Goal: Find specific page/section: Find specific page/section

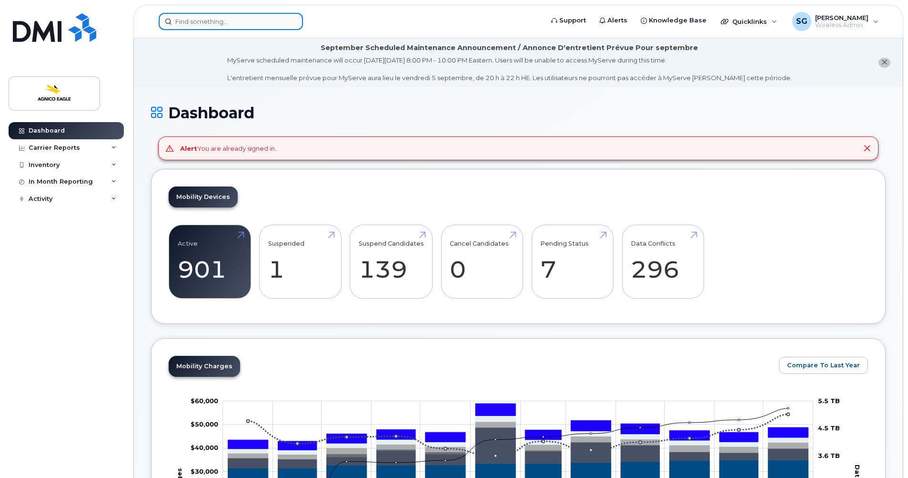
click at [214, 18] on input at bounding box center [231, 21] width 144 height 17
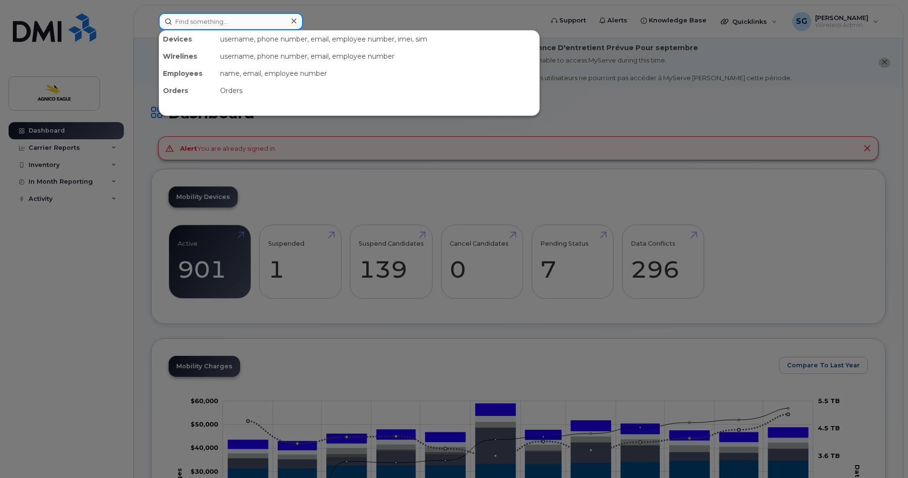
paste input "Jolaine Gouger"
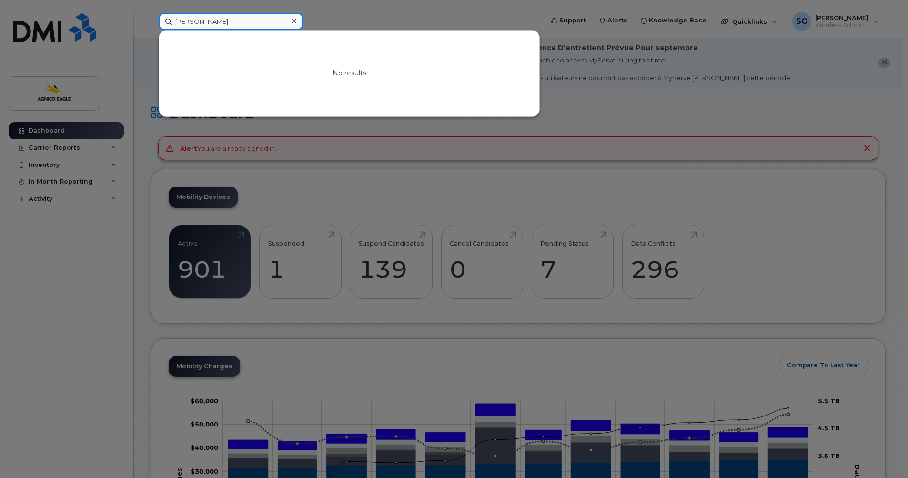
click at [230, 20] on input "Jolaine Gouger" at bounding box center [231, 21] width 144 height 17
type input "Jolaine"
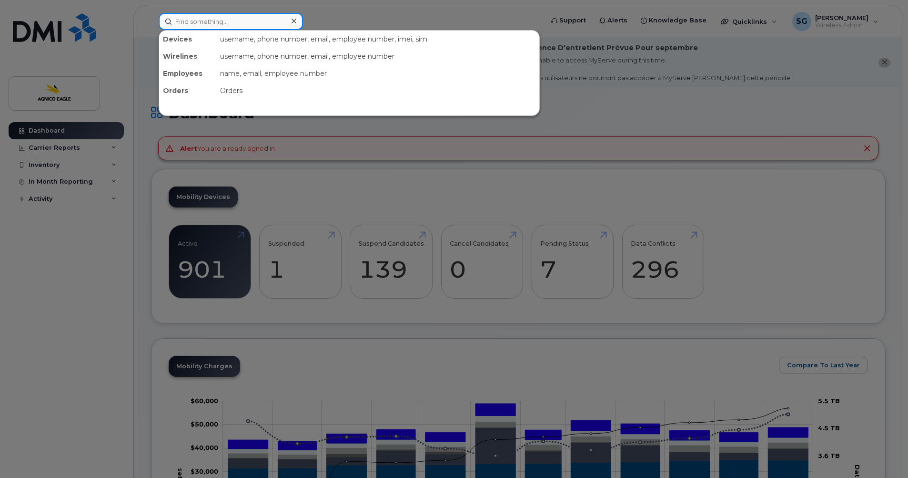
click at [252, 24] on input at bounding box center [231, 21] width 144 height 17
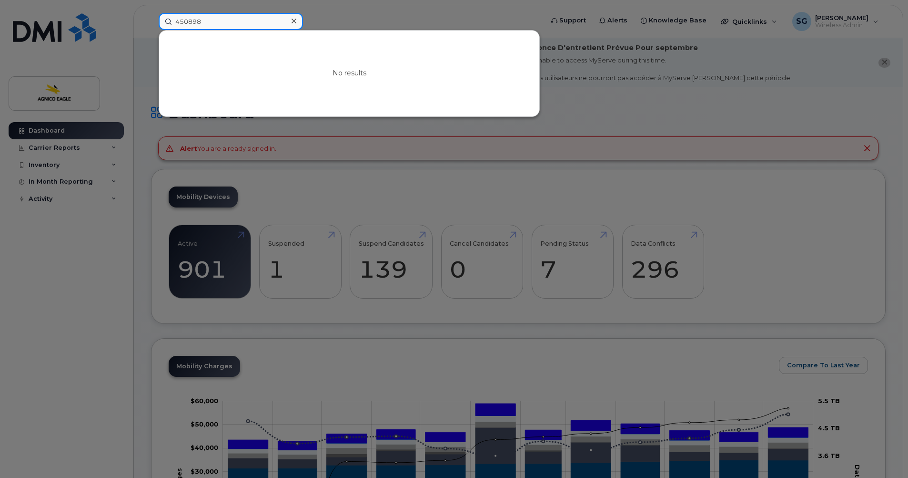
type input "450898"
click at [294, 20] on icon at bounding box center [294, 21] width 5 height 5
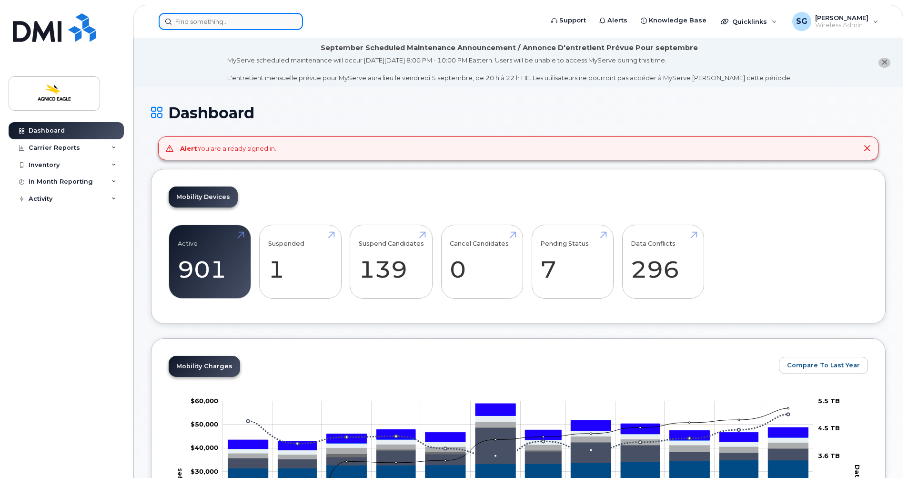
click at [245, 22] on input at bounding box center [231, 21] width 144 height 17
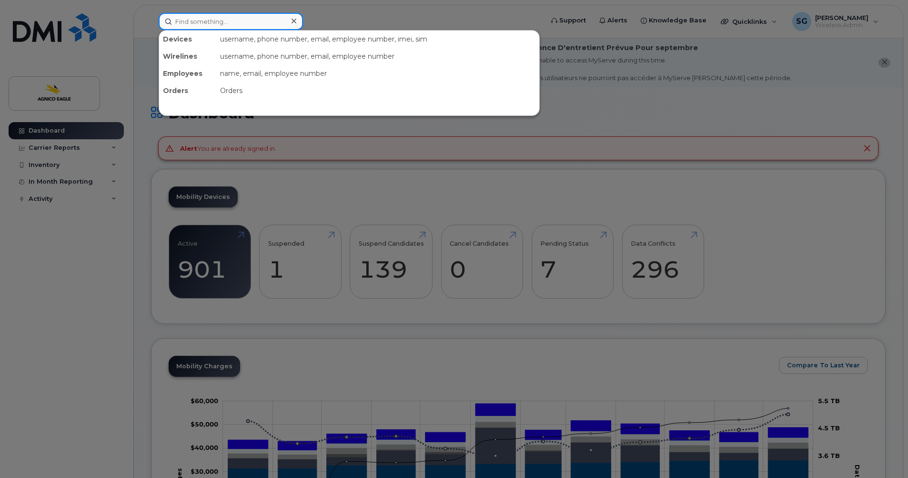
click at [223, 20] on input at bounding box center [231, 21] width 144 height 17
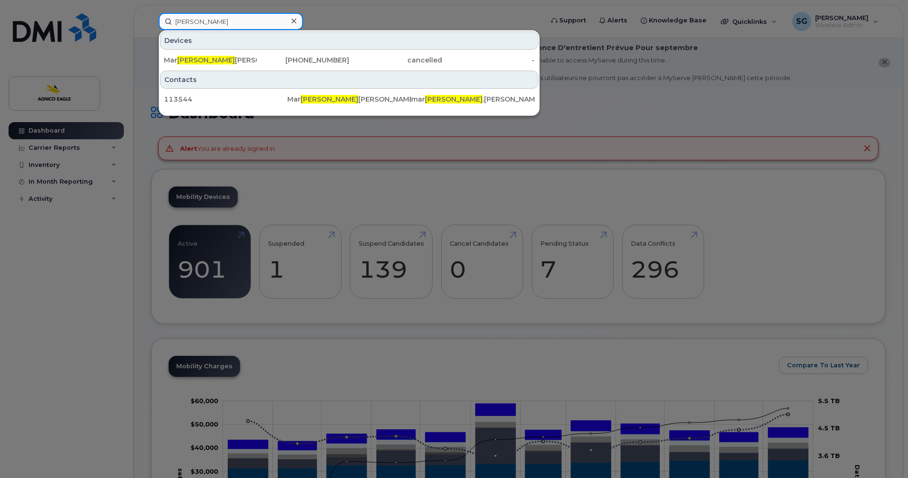
type input "[PERSON_NAME]"
click at [295, 20] on icon at bounding box center [294, 21] width 5 height 8
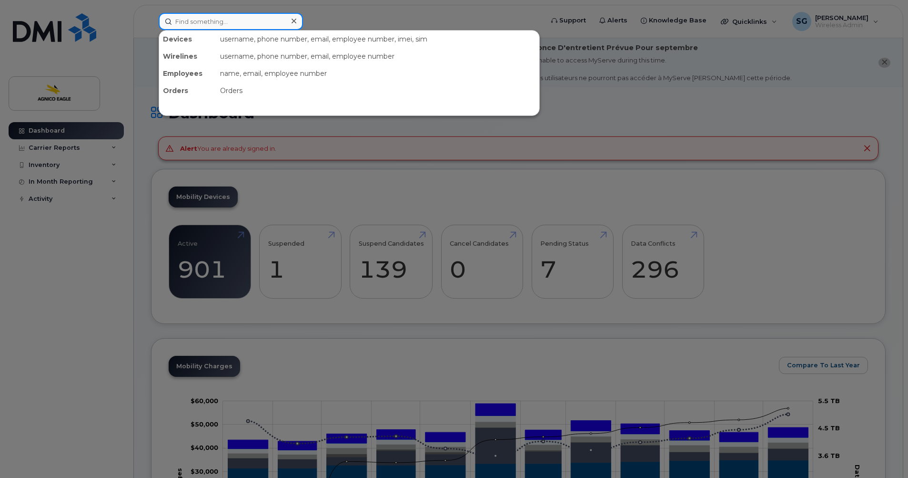
click at [234, 22] on input at bounding box center [231, 21] width 144 height 17
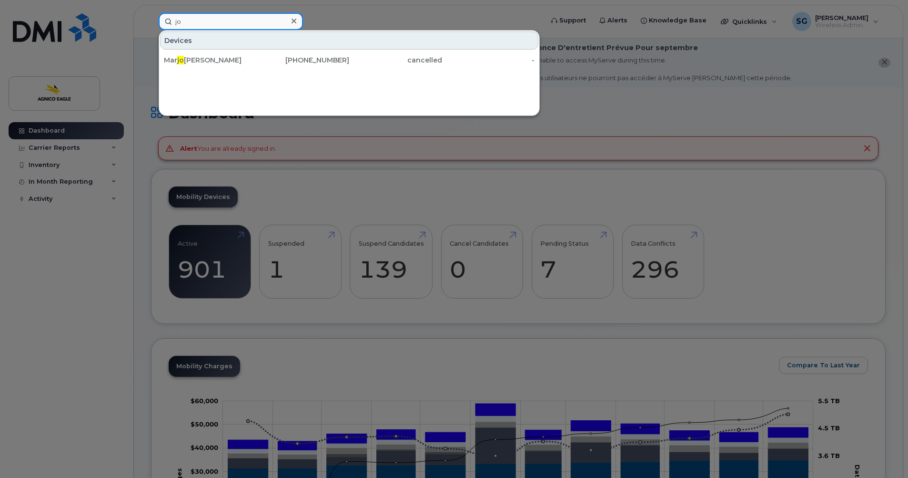
type input "j"
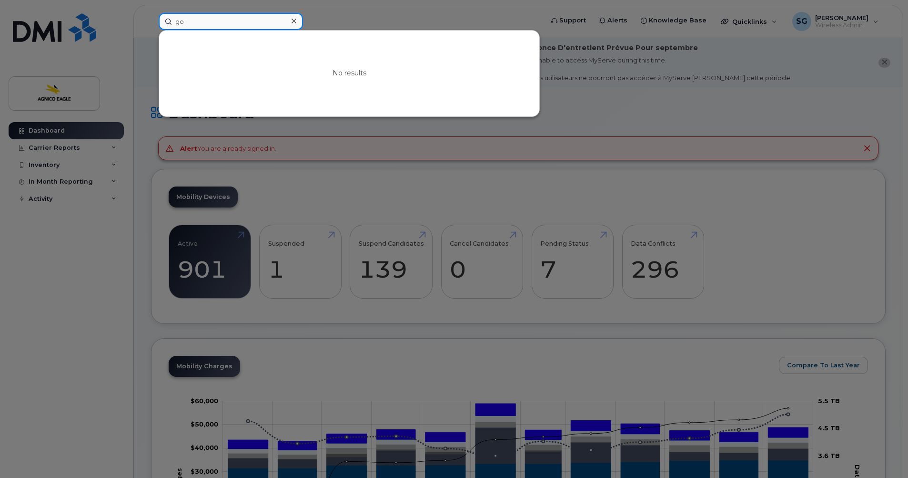
type input "g"
